Goal: Navigation & Orientation: Find specific page/section

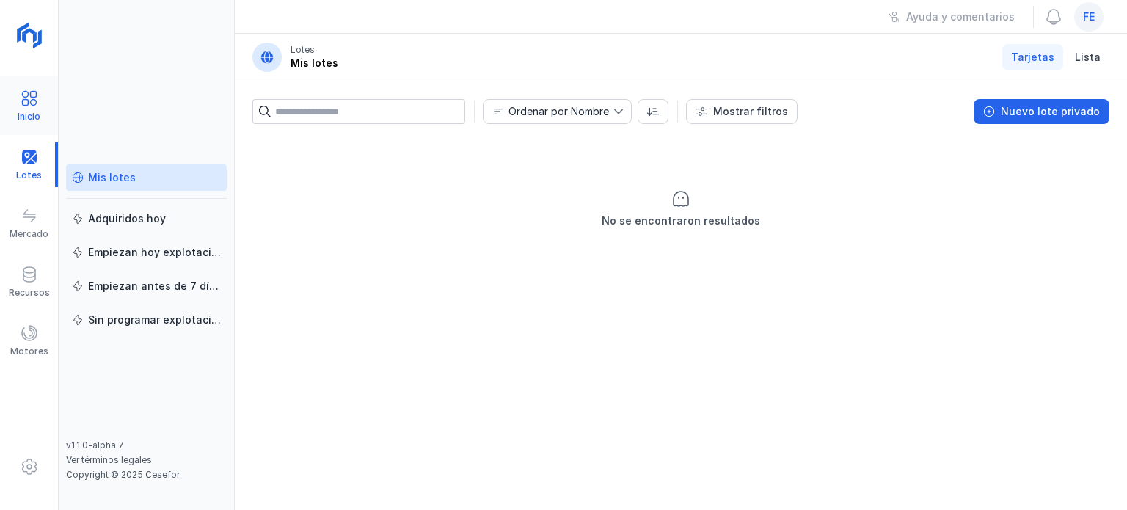
click at [33, 115] on div "Inicio" at bounding box center [29, 117] width 23 height 12
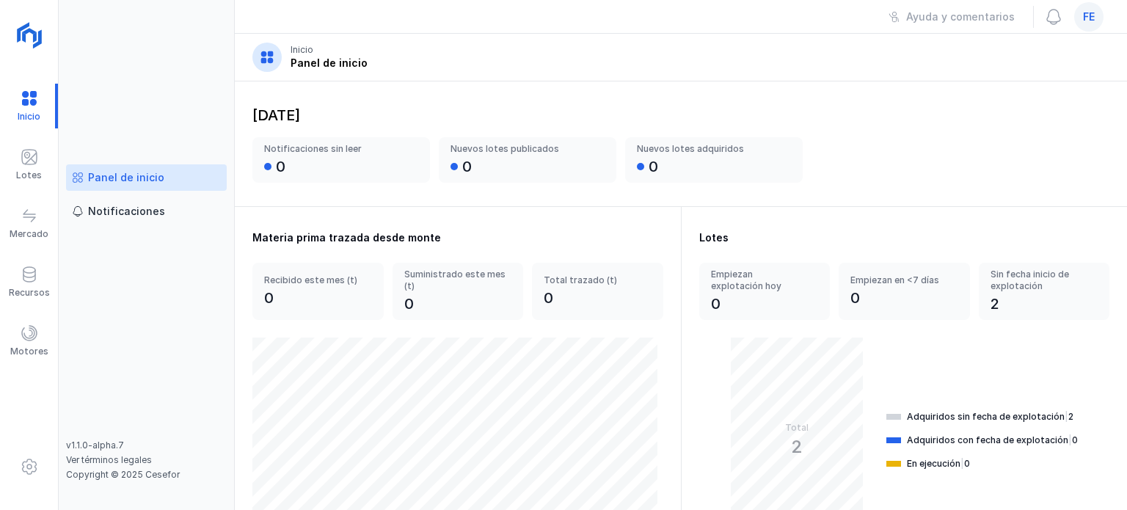
click at [106, 183] on div "Panel de inicio" at bounding box center [126, 177] width 76 height 15
click at [32, 161] on span at bounding box center [30, 157] width 18 height 18
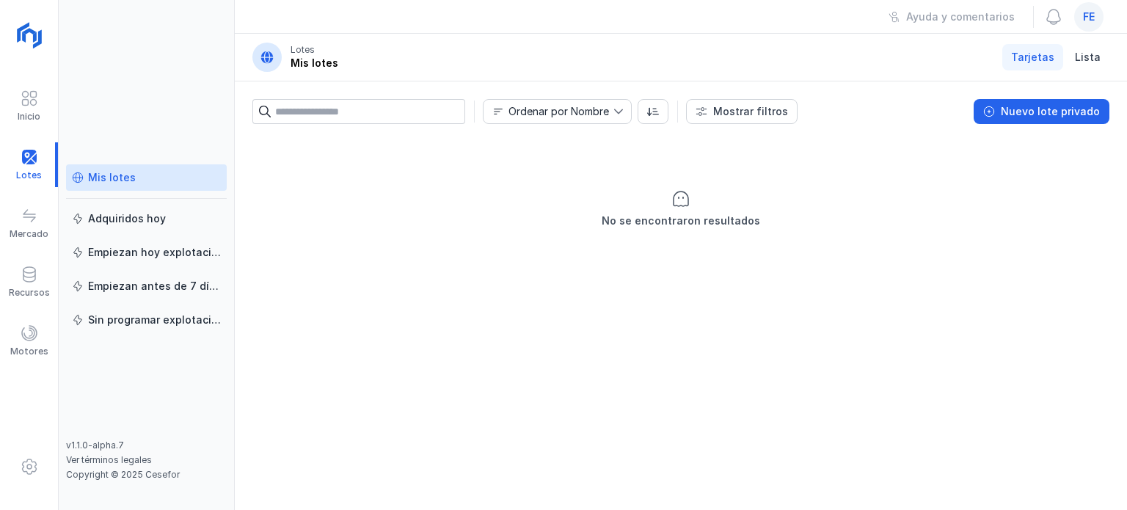
click at [103, 175] on div "Mis lotes" at bounding box center [112, 177] width 48 height 15
click at [34, 99] on span at bounding box center [30, 98] width 18 height 18
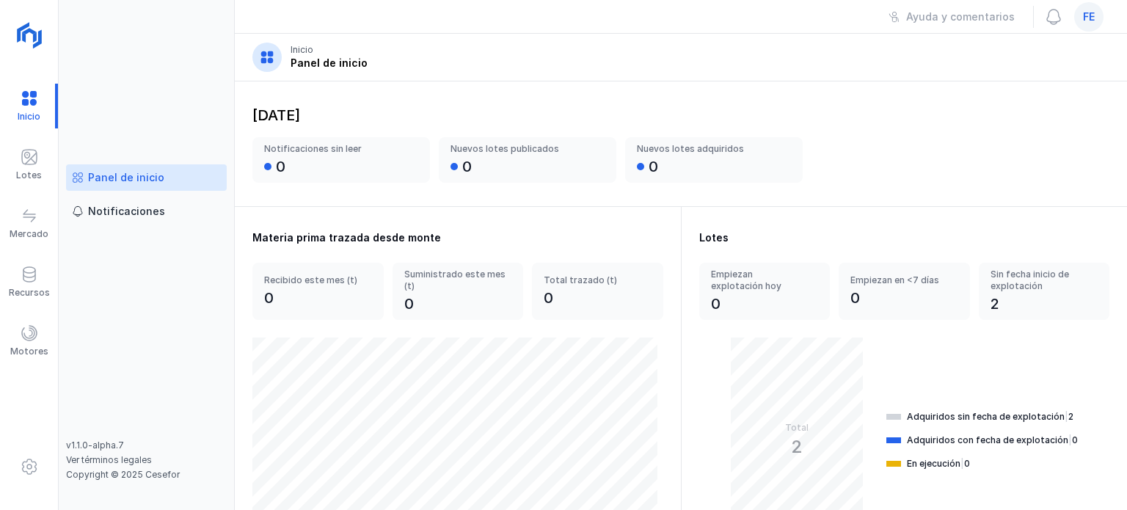
click at [117, 298] on div "Panel de inicio Notificaciones" at bounding box center [146, 301] width 161 height 275
click at [9, 161] on div "Lotes" at bounding box center [29, 164] width 58 height 45
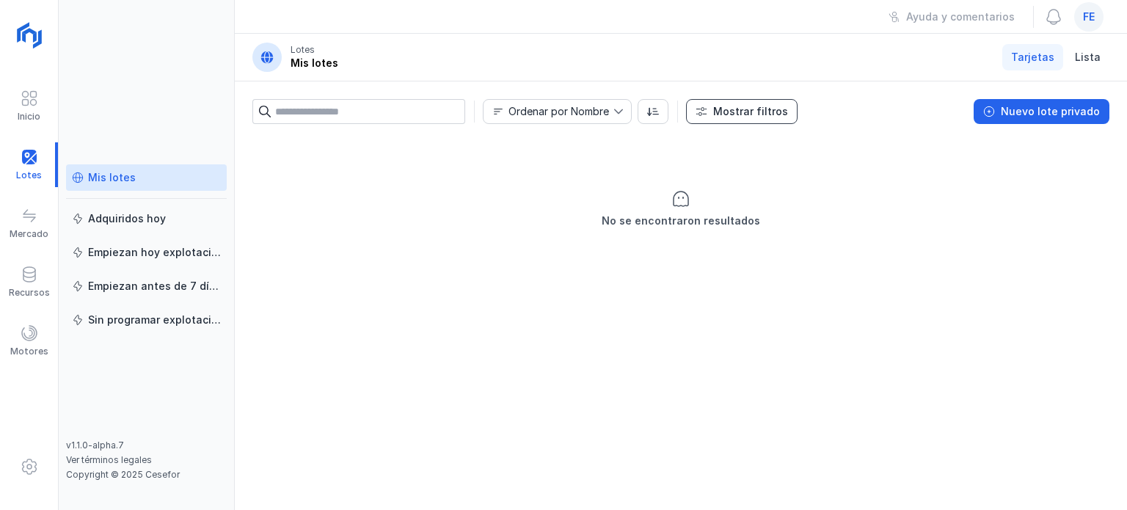
click at [729, 113] on div "Mostrar filtros" at bounding box center [750, 111] width 75 height 15
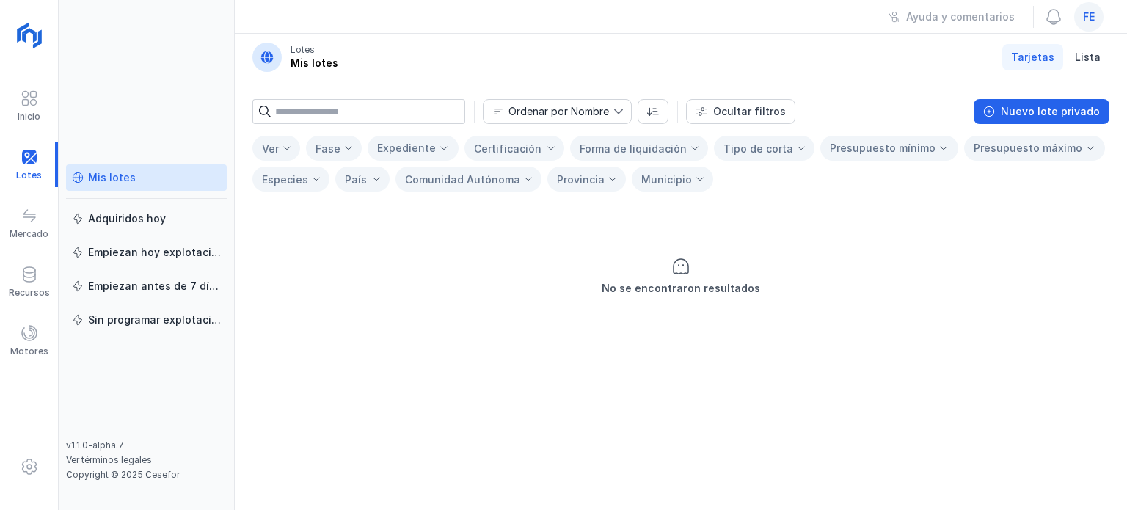
click at [779, 363] on div "No se encontraron resultados" at bounding box center [681, 356] width 892 height 307
click at [620, 360] on div "No se encontraron resultados" at bounding box center [681, 356] width 892 height 307
click at [96, 365] on div "Mis lotes Adquiridos [DATE] Empiezan [DATE] explotación Empiezan antes de 7 día…" at bounding box center [146, 301] width 161 height 275
